Goal: Information Seeking & Learning: Find specific fact

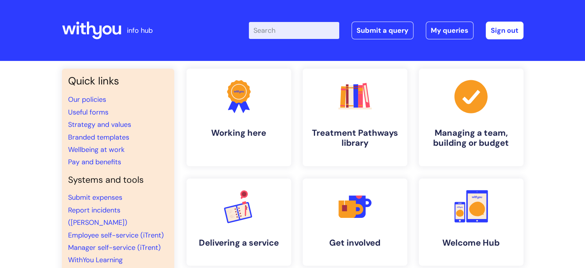
drag, startPoint x: 0, startPoint y: 0, endPoint x: 285, endPoint y: 23, distance: 285.8
click at [285, 23] on input "Enter your search term here..." at bounding box center [294, 30] width 90 height 17
type input "job description"
click button "Search" at bounding box center [0, 0] width 0 height 0
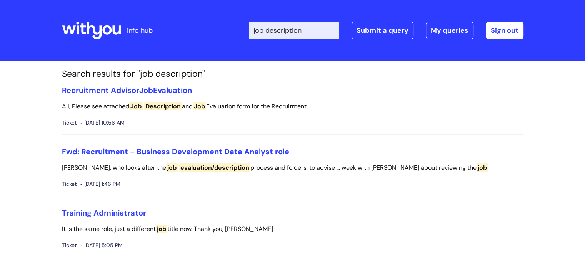
scroll to position [234, 0]
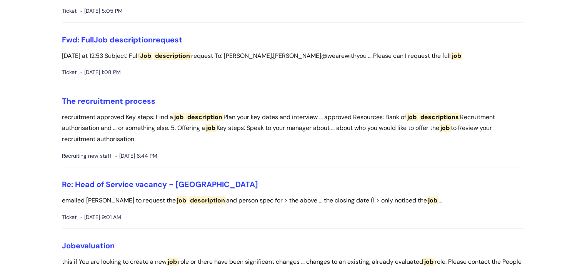
drag, startPoint x: 0, startPoint y: 0, endPoint x: 591, endPoint y: 65, distance: 594.5
click at [136, 97] on link "The recruitment process" at bounding box center [109, 101] width 94 height 10
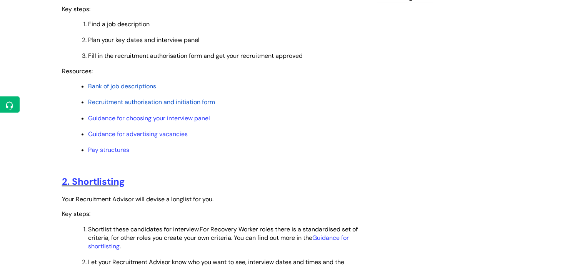
click at [115, 83] on li "Bank of job descriptions" at bounding box center [227, 86] width 278 height 10
click at [115, 85] on span "Bank of job descriptions" at bounding box center [122, 86] width 68 height 8
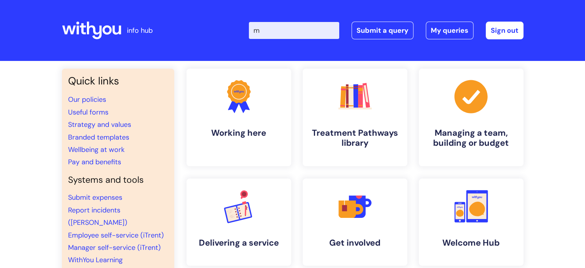
click at [298, 30] on input "m" at bounding box center [294, 30] width 90 height 17
type input "moving to a casual contract"
click button "Search" at bounding box center [0, 0] width 0 height 0
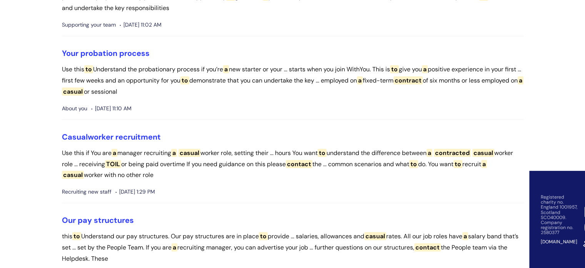
scroll to position [122, 0]
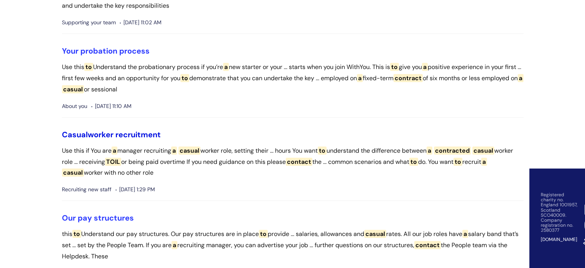
click at [137, 137] on link "Casual worker recruitment" at bounding box center [111, 134] width 99 height 10
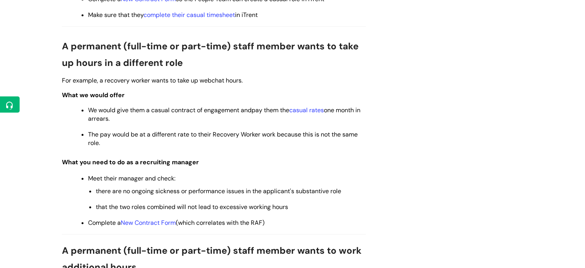
scroll to position [420, 0]
